Goal: Transaction & Acquisition: Register for event/course

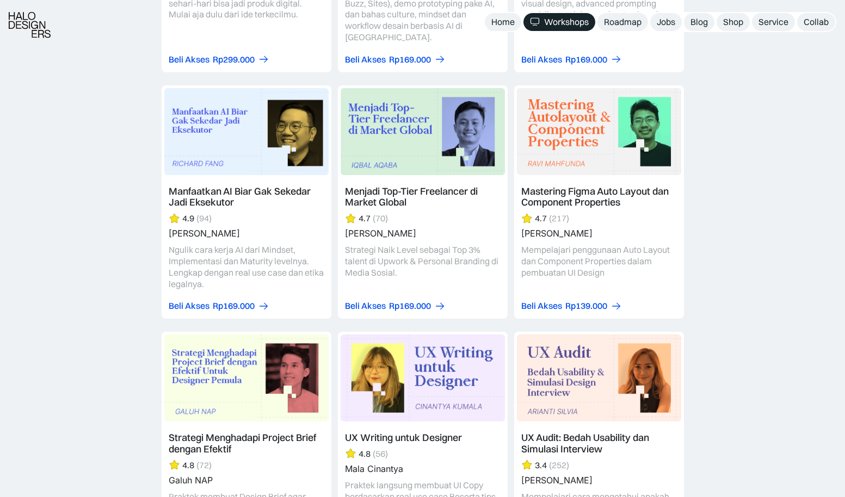
scroll to position [3133, 0]
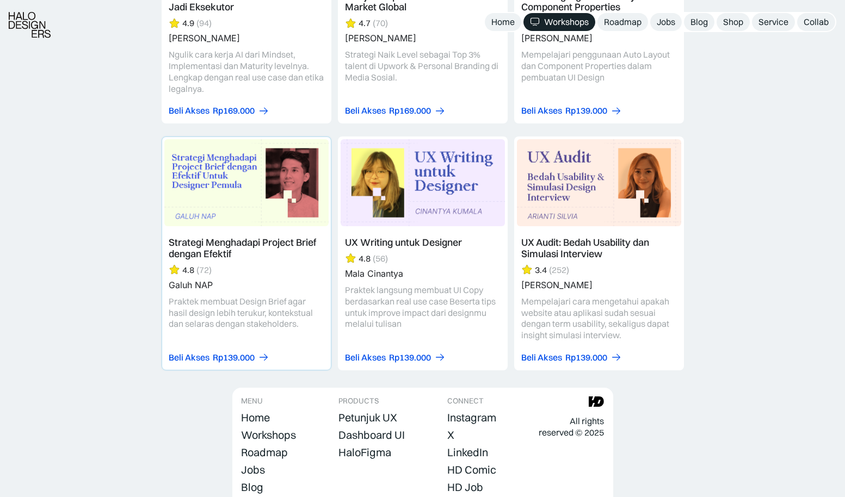
click at [214, 145] on link at bounding box center [246, 253] width 169 height 233
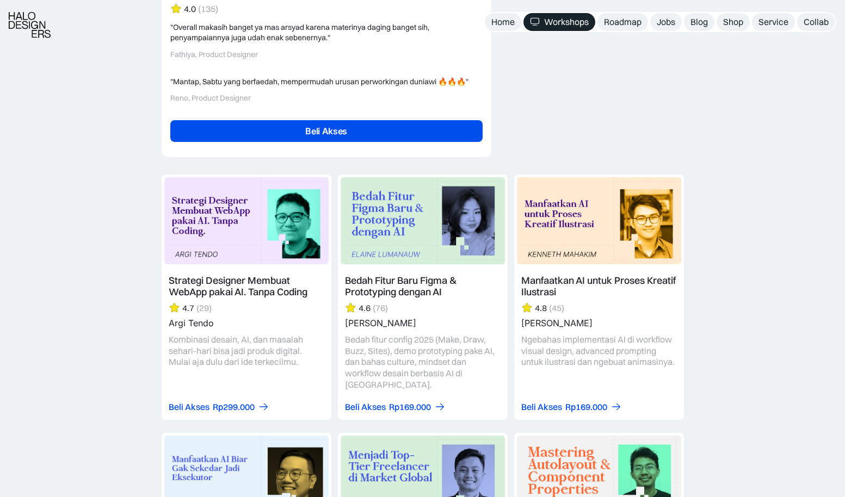
scroll to position [2691, 0]
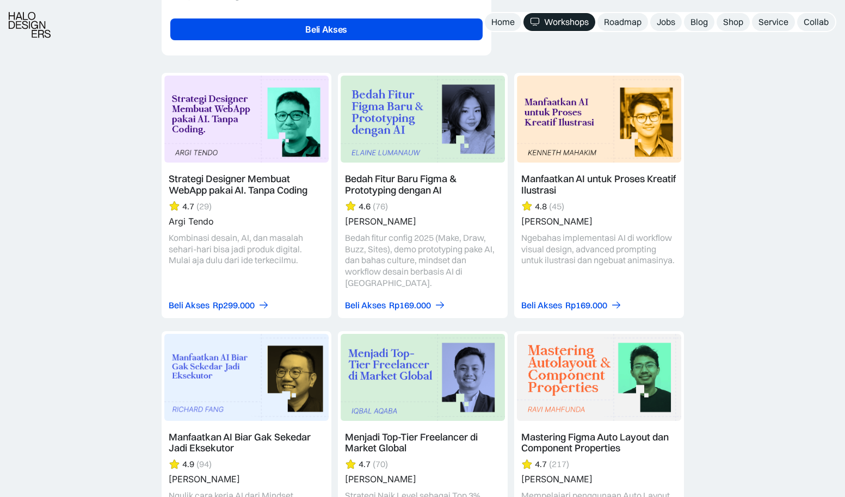
click at [96, 268] on div "Strategi Designer Membuat WebApp pakai AI. Tanpa Coding 4.7 (29) Argi Tendo Kom…" at bounding box center [422, 443] width 845 height 774
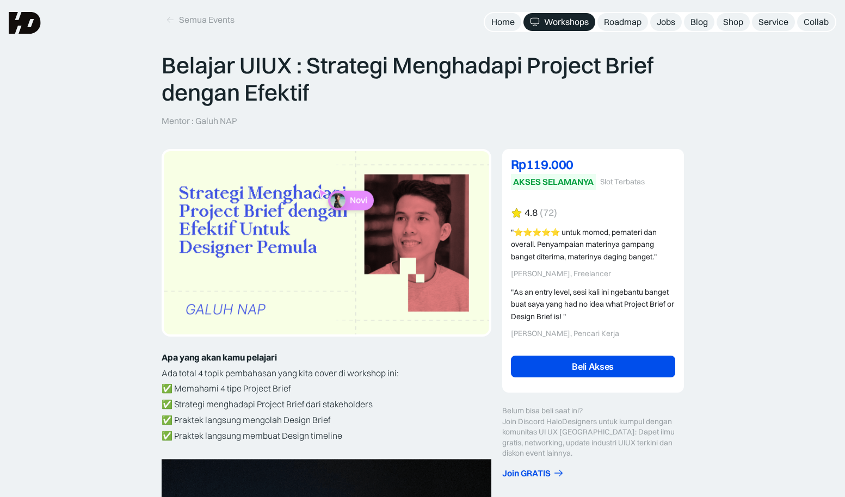
scroll to position [19, 0]
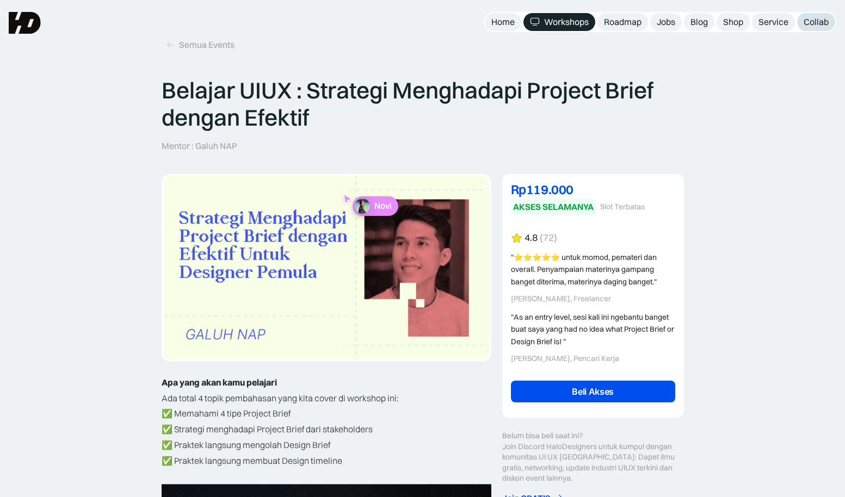
click at [817, 18] on div "Collab" at bounding box center [816, 21] width 25 height 11
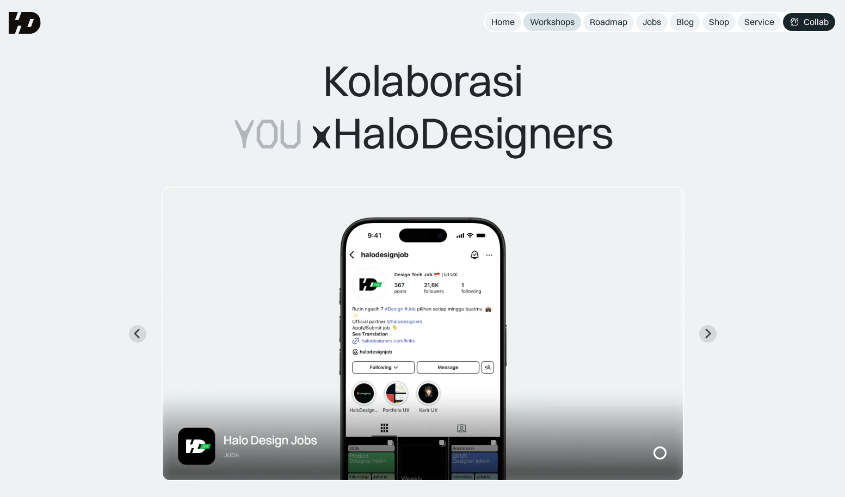
click at [539, 20] on div "Workshops" at bounding box center [552, 21] width 45 height 11
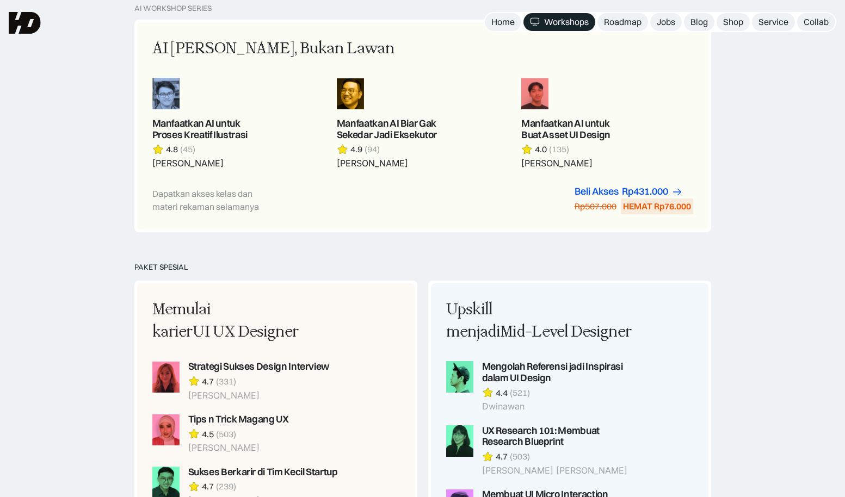
scroll to position [569, 0]
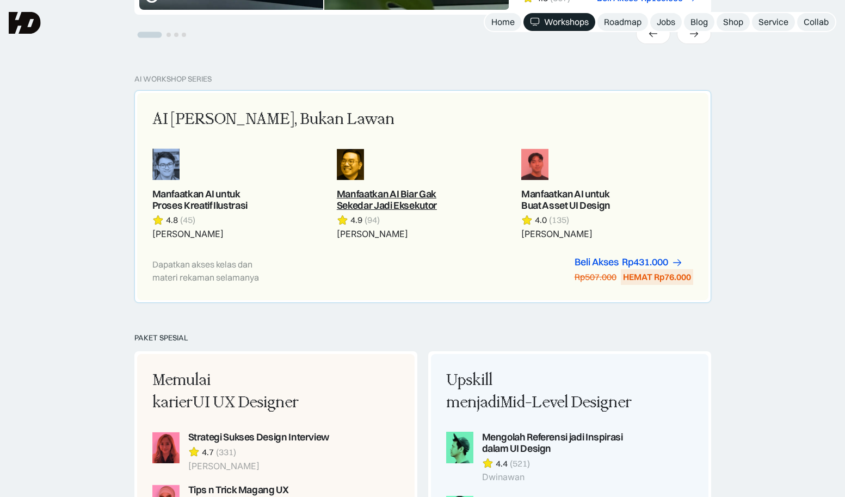
click at [387, 190] on link at bounding box center [422, 194] width 171 height 91
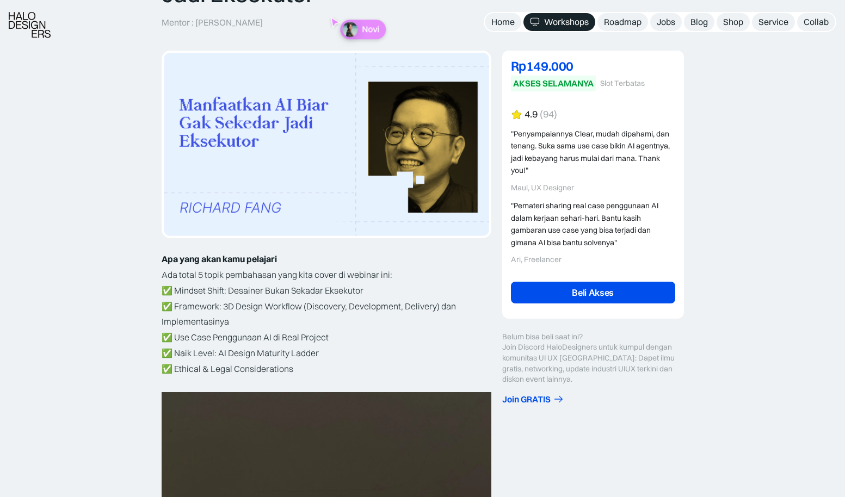
scroll to position [143, 0]
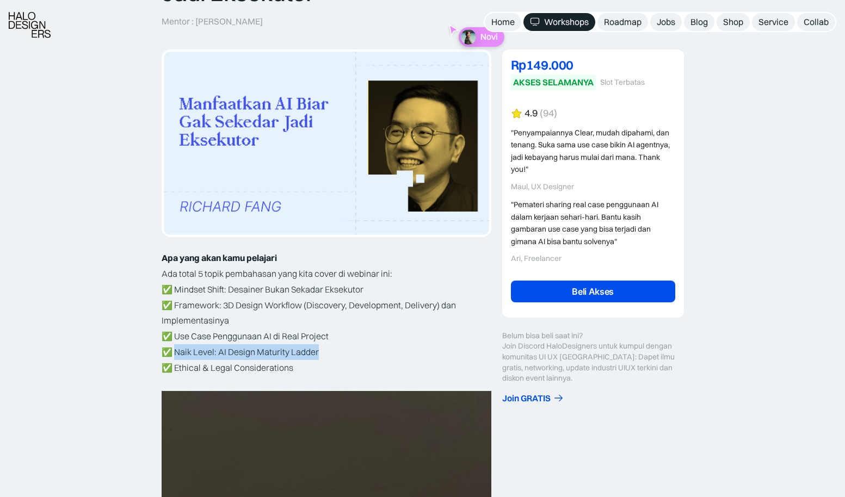
drag, startPoint x: 176, startPoint y: 347, endPoint x: 352, endPoint y: 345, distance: 175.3
click at [352, 345] on p "✅ Mindset Shift: Desainer Bukan Sekadar Eksekutor ✅ Framework: 3D Design Workfl…" at bounding box center [327, 329] width 330 height 94
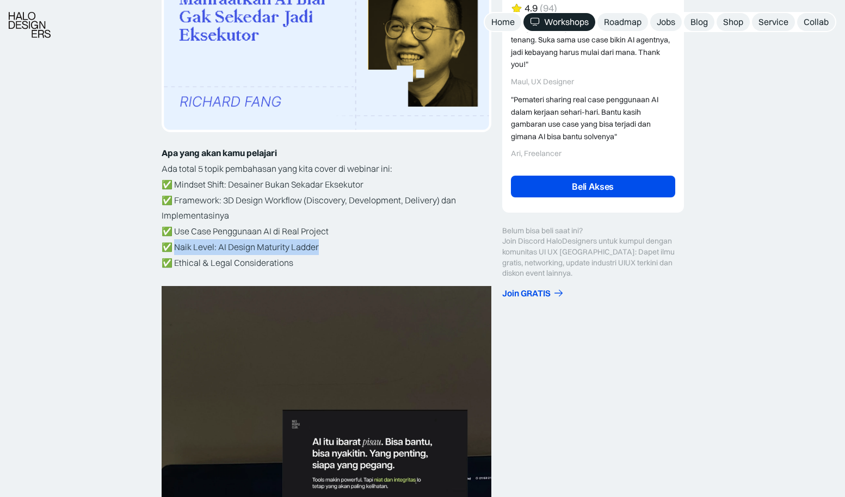
scroll to position [251, 0]
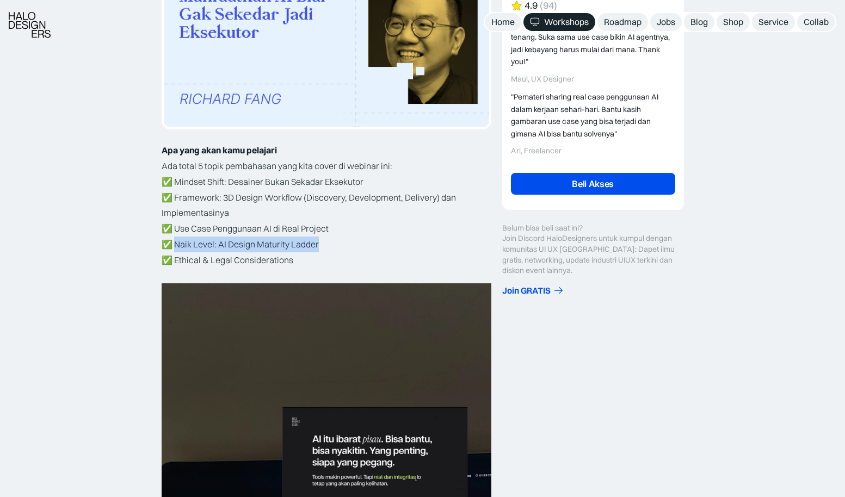
click at [231, 259] on p "✅ Mindset Shift: Desainer Bukan Sekadar Eksekutor ✅ Framework: 3D Design Workfl…" at bounding box center [327, 221] width 330 height 94
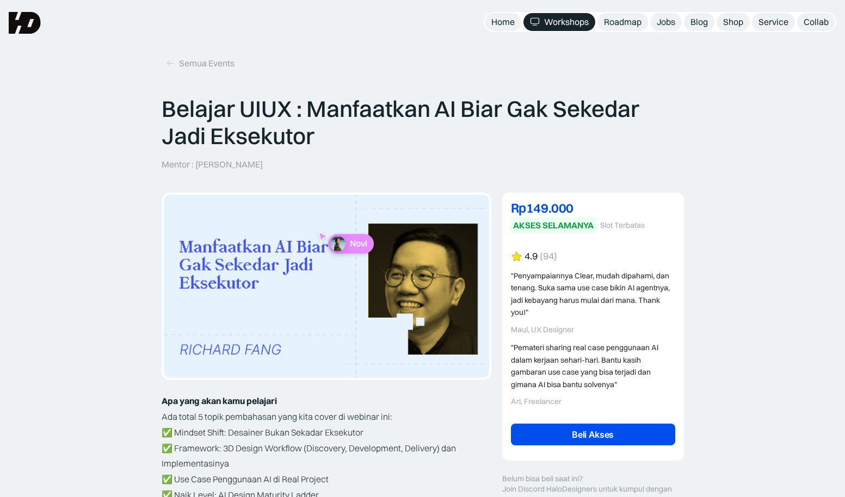
scroll to position [0, 0]
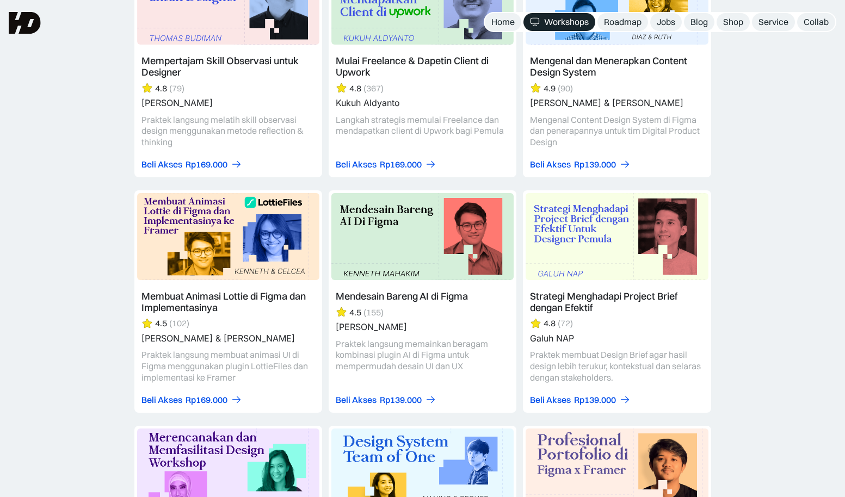
scroll to position [2811, 0]
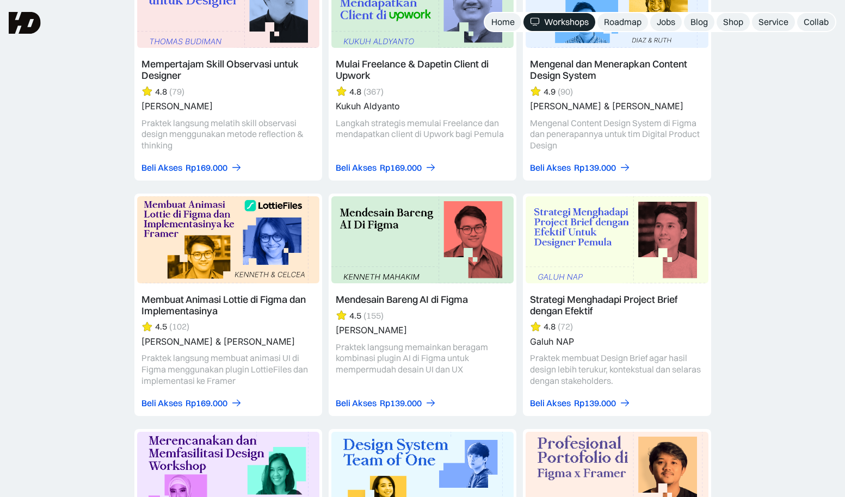
click at [558, 254] on link at bounding box center [617, 305] width 188 height 223
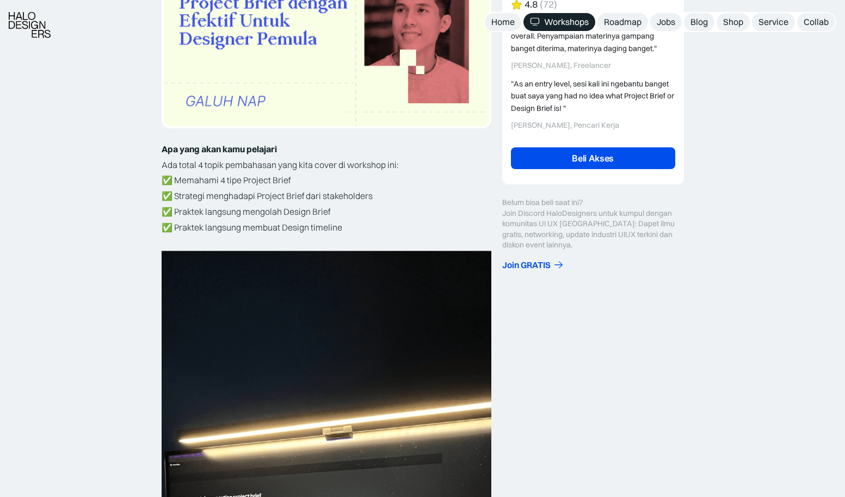
scroll to position [253, 0]
click at [504, 222] on div "Belum bisa beli saat ini? Join Discord HaloDesigners untuk kumpul dengan komuni…" at bounding box center [593, 223] width 182 height 53
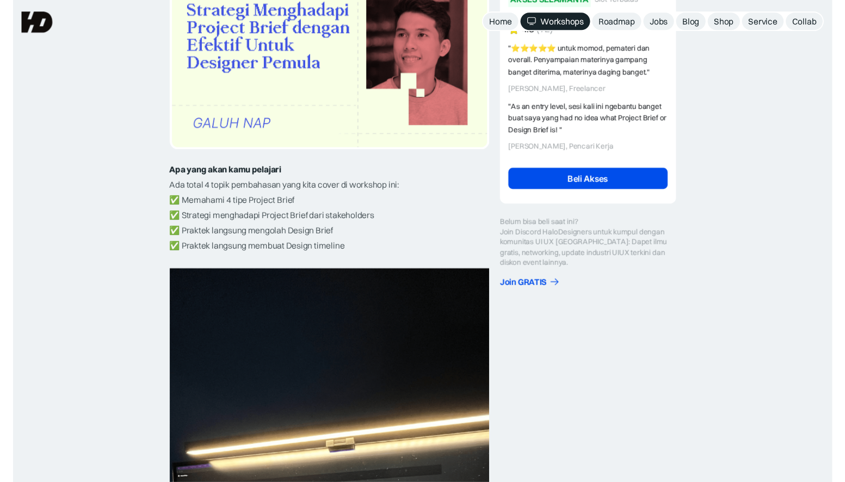
scroll to position [217, 0]
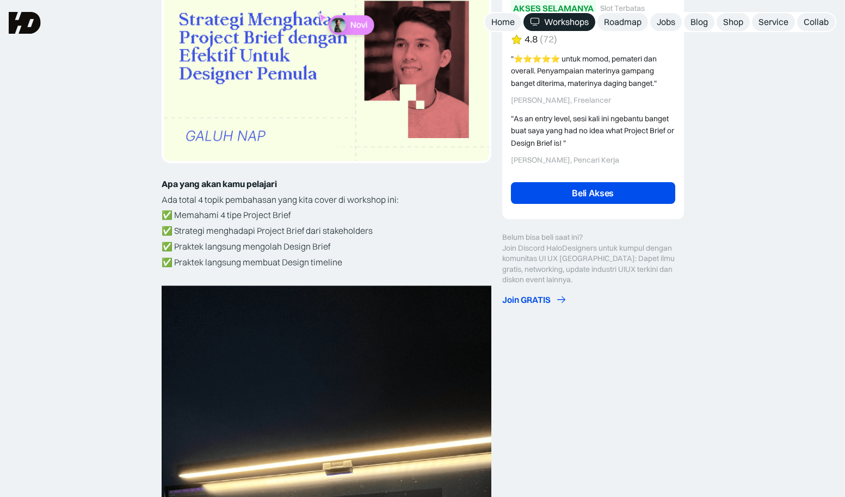
click at [519, 296] on div "Join GRATIS" at bounding box center [526, 299] width 48 height 11
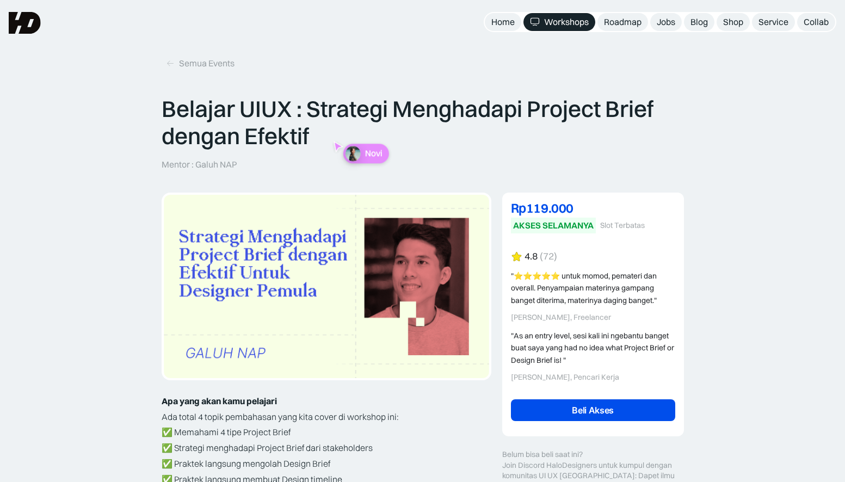
scroll to position [0, 0]
click at [594, 402] on link "Beli Akses" at bounding box center [593, 410] width 164 height 22
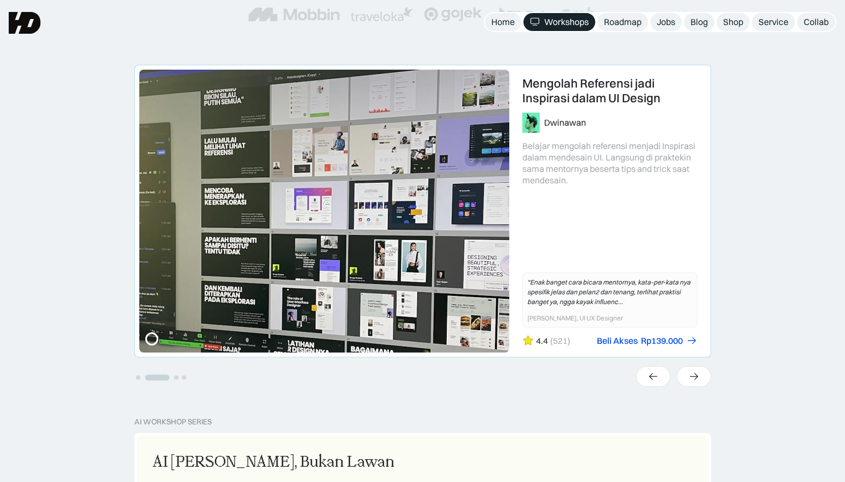
scroll to position [214, 0]
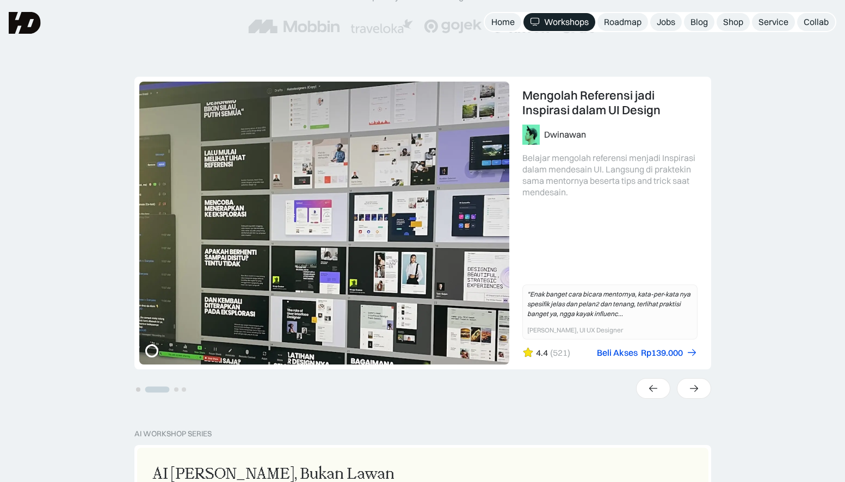
click at [138, 388] on button "Go to slide 1" at bounding box center [138, 390] width 4 height 4
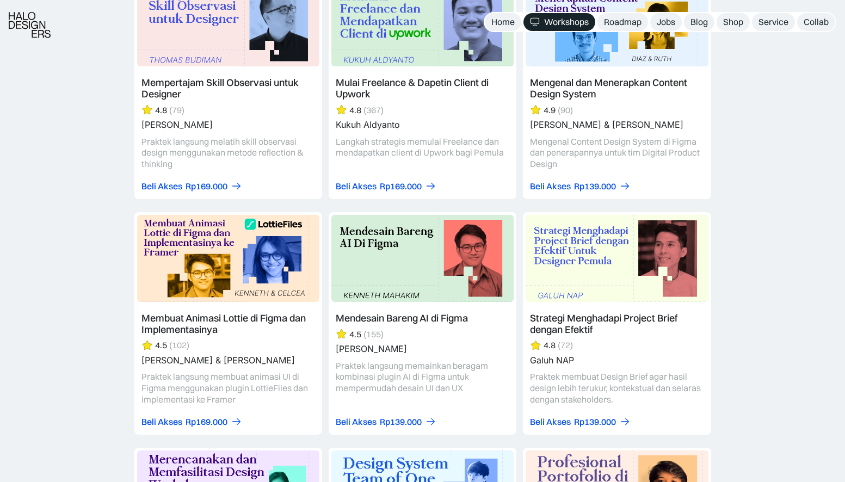
scroll to position [2793, 0]
click at [569, 248] on link at bounding box center [617, 323] width 188 height 223
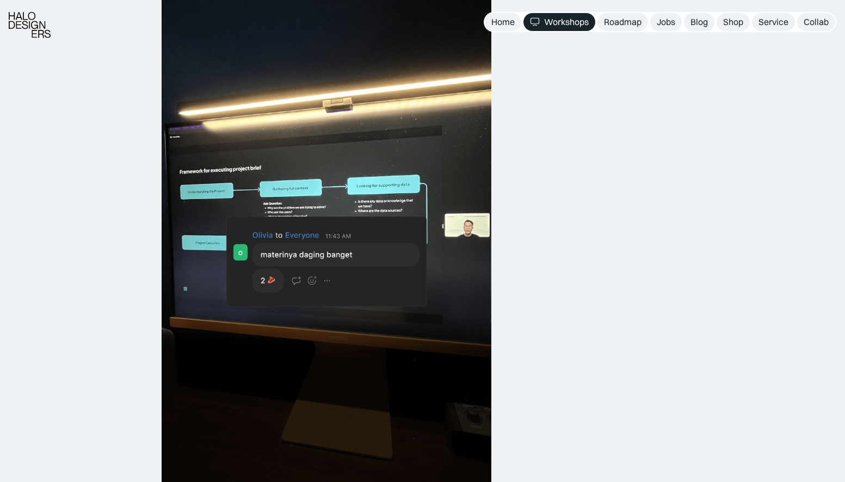
scroll to position [594, 0]
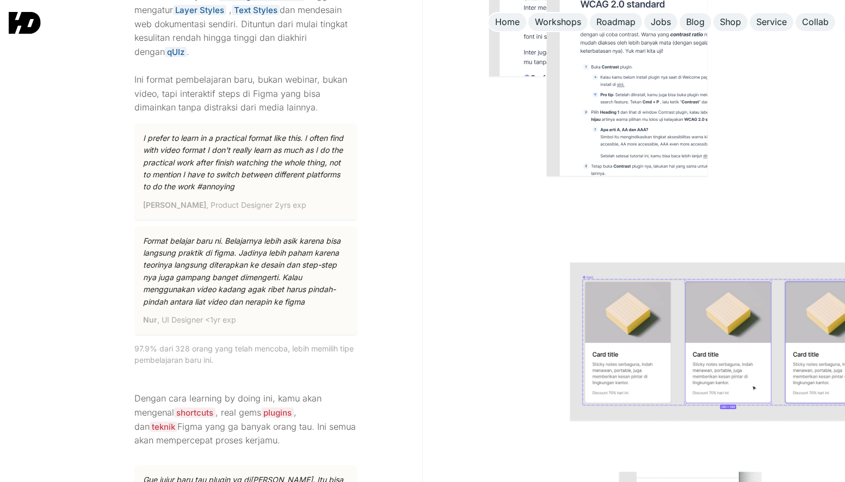
scroll to position [1513, 0]
